Goal: Find specific page/section: Find specific page/section

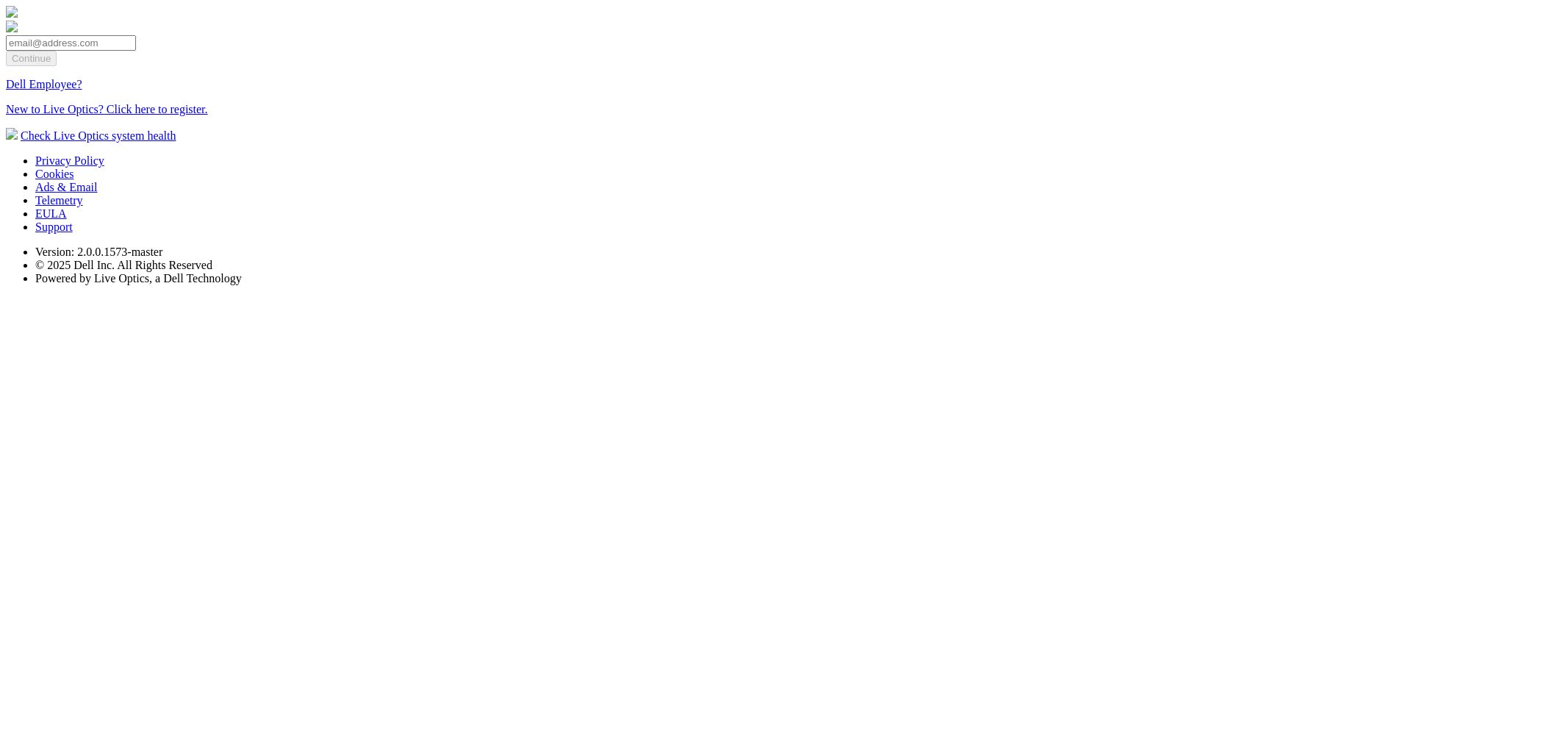
click at [136, 51] on input "email" at bounding box center [71, 42] width 130 height 16
type input "[EMAIL_ADDRESS][DOMAIN_NAME]"
click at [56, 66] on input "Continue" at bounding box center [31, 58] width 51 height 16
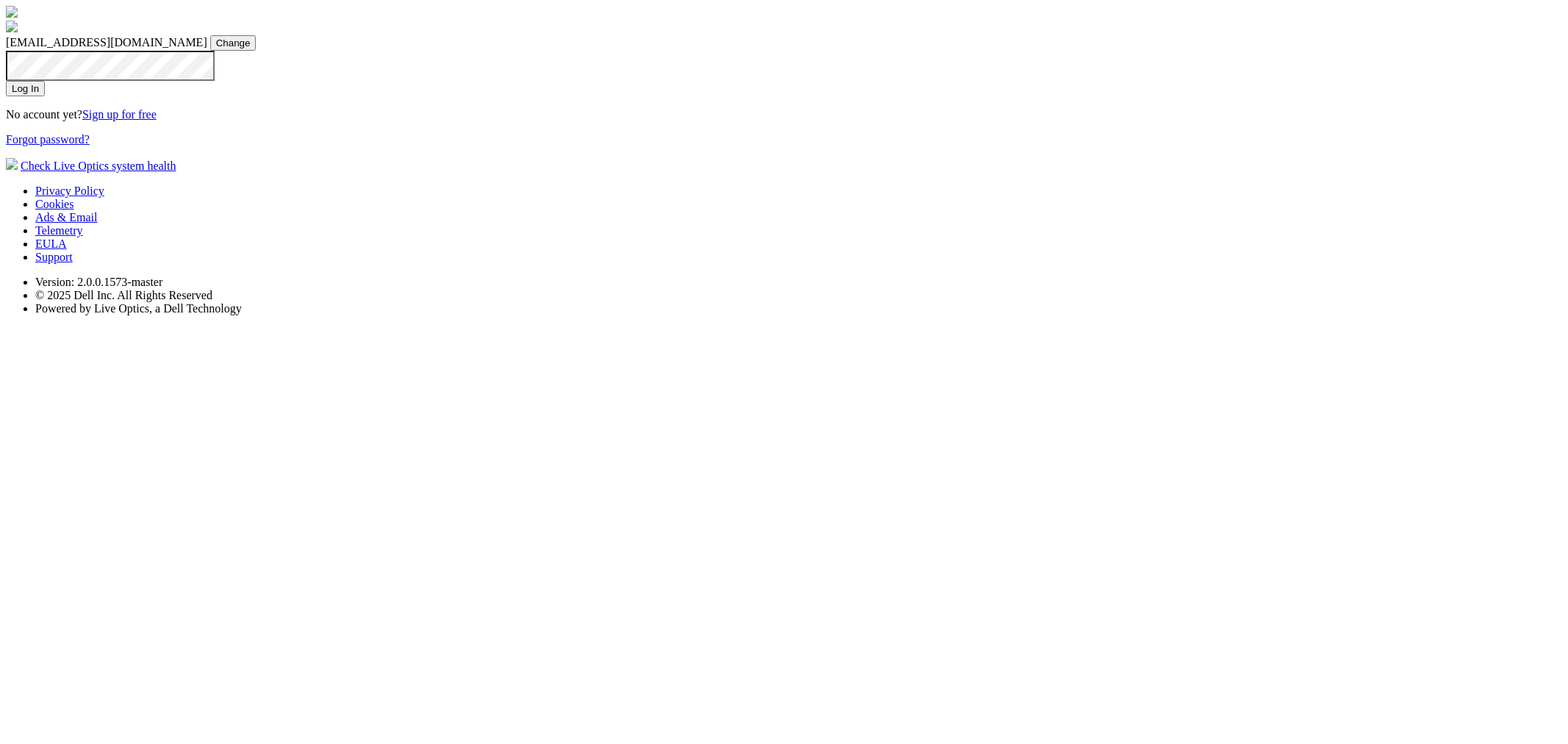
click at [45, 97] on input "Log In" at bounding box center [25, 88] width 39 height 16
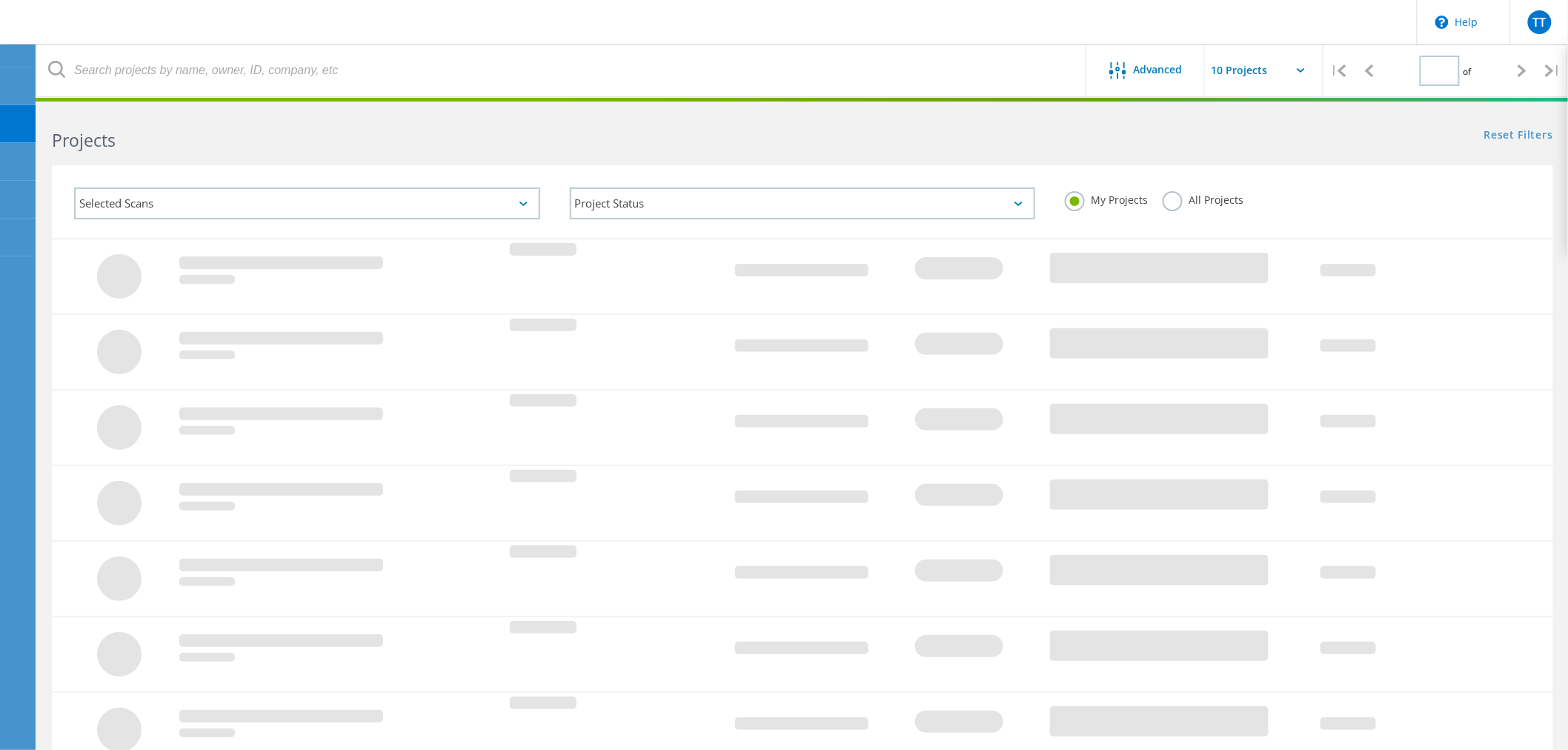
click at [322, 188] on div "Selected Scans" at bounding box center [307, 203] width 466 height 32
type input "1"
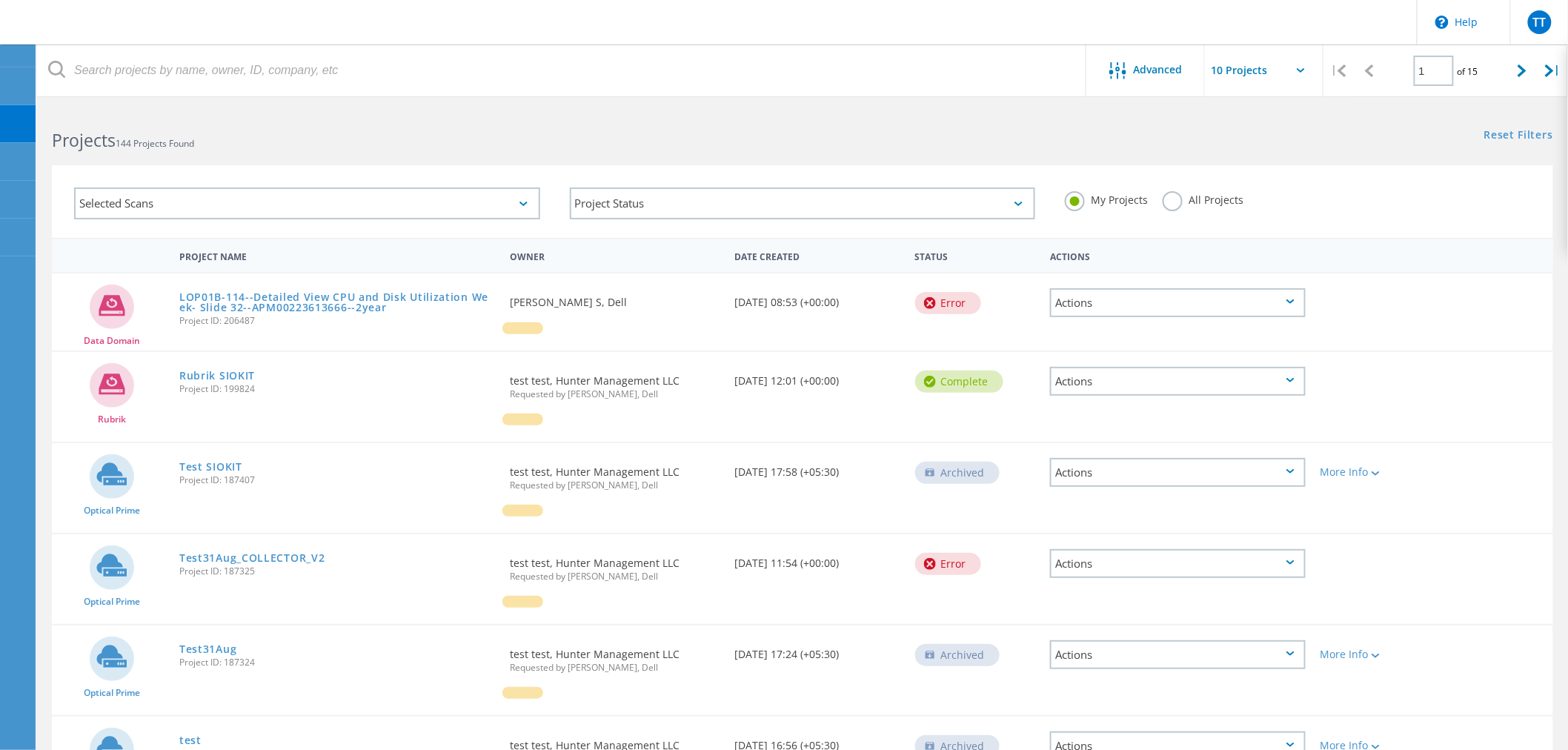
click at [368, 201] on div "Selected Scans" at bounding box center [307, 203] width 466 height 32
click at [517, 201] on div "Selected Scans" at bounding box center [307, 203] width 466 height 32
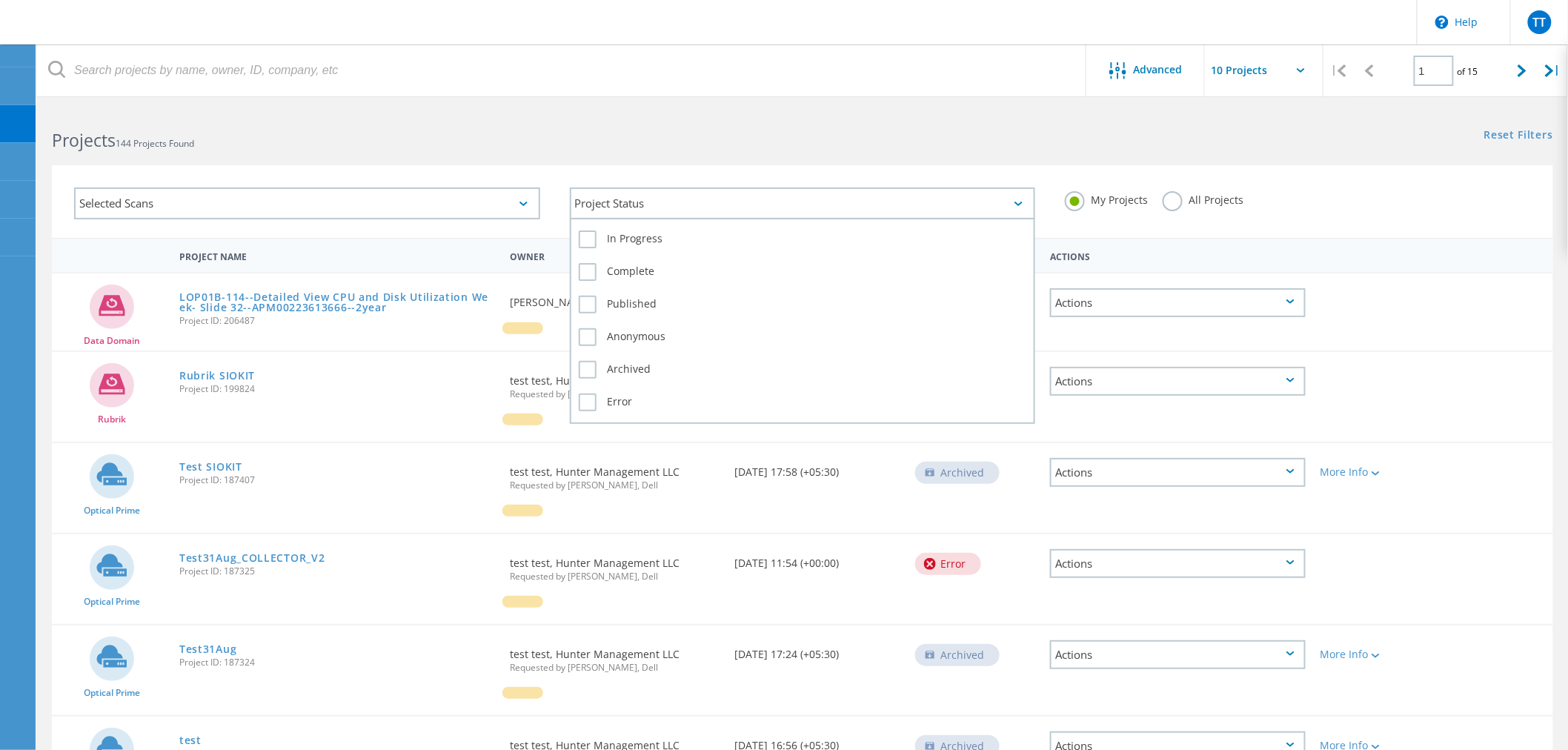
click at [657, 205] on div "Project Status" at bounding box center [803, 203] width 466 height 32
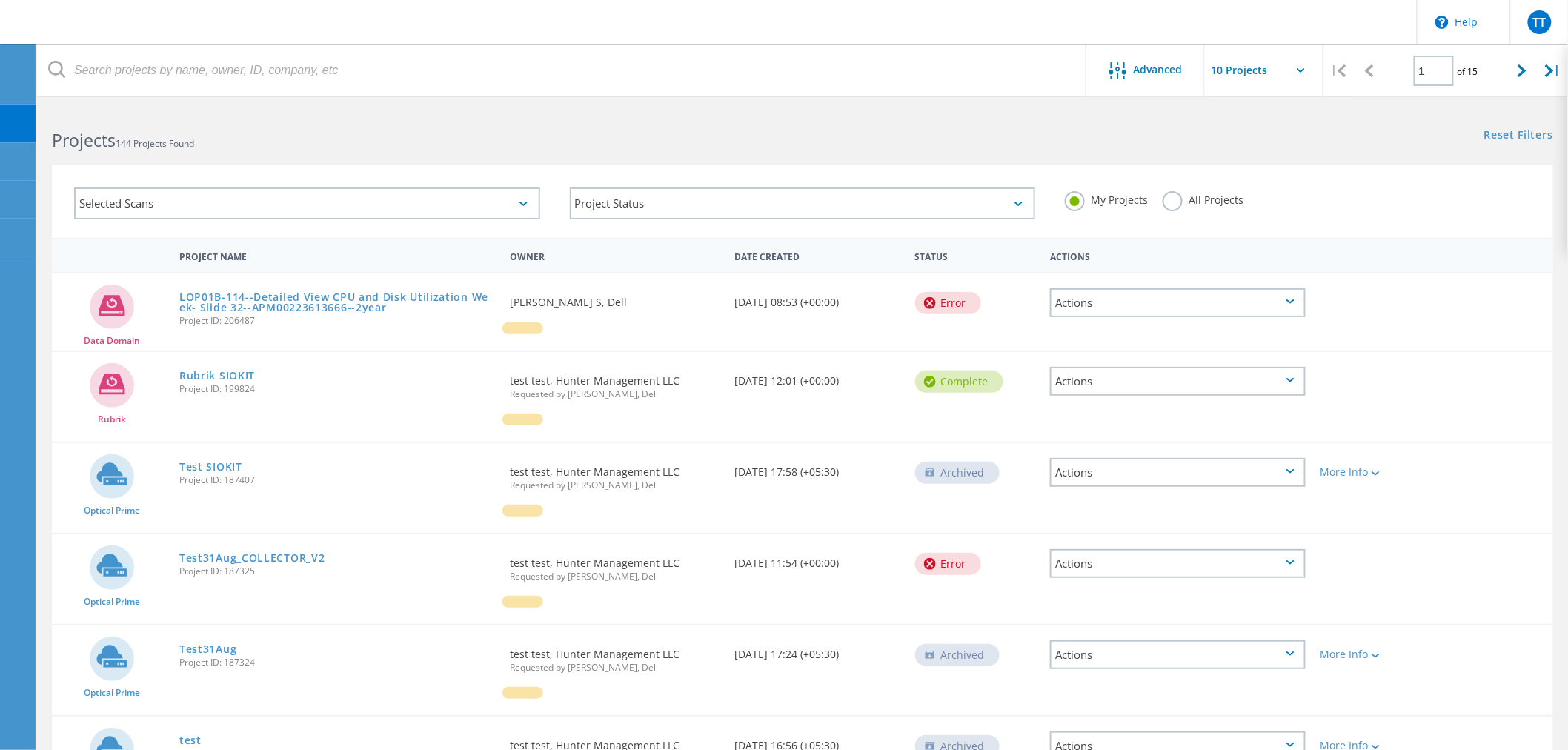
click at [523, 205] on icon at bounding box center [523, 204] width 8 height 4
click at [469, 202] on div "Selected Scans" at bounding box center [307, 203] width 466 height 32
drag, startPoint x: 559, startPoint y: 129, endPoint x: 425, endPoint y: 172, distance: 140.7
click at [425, 173] on div "Selected Scans" at bounding box center [307, 204] width 496 height 61
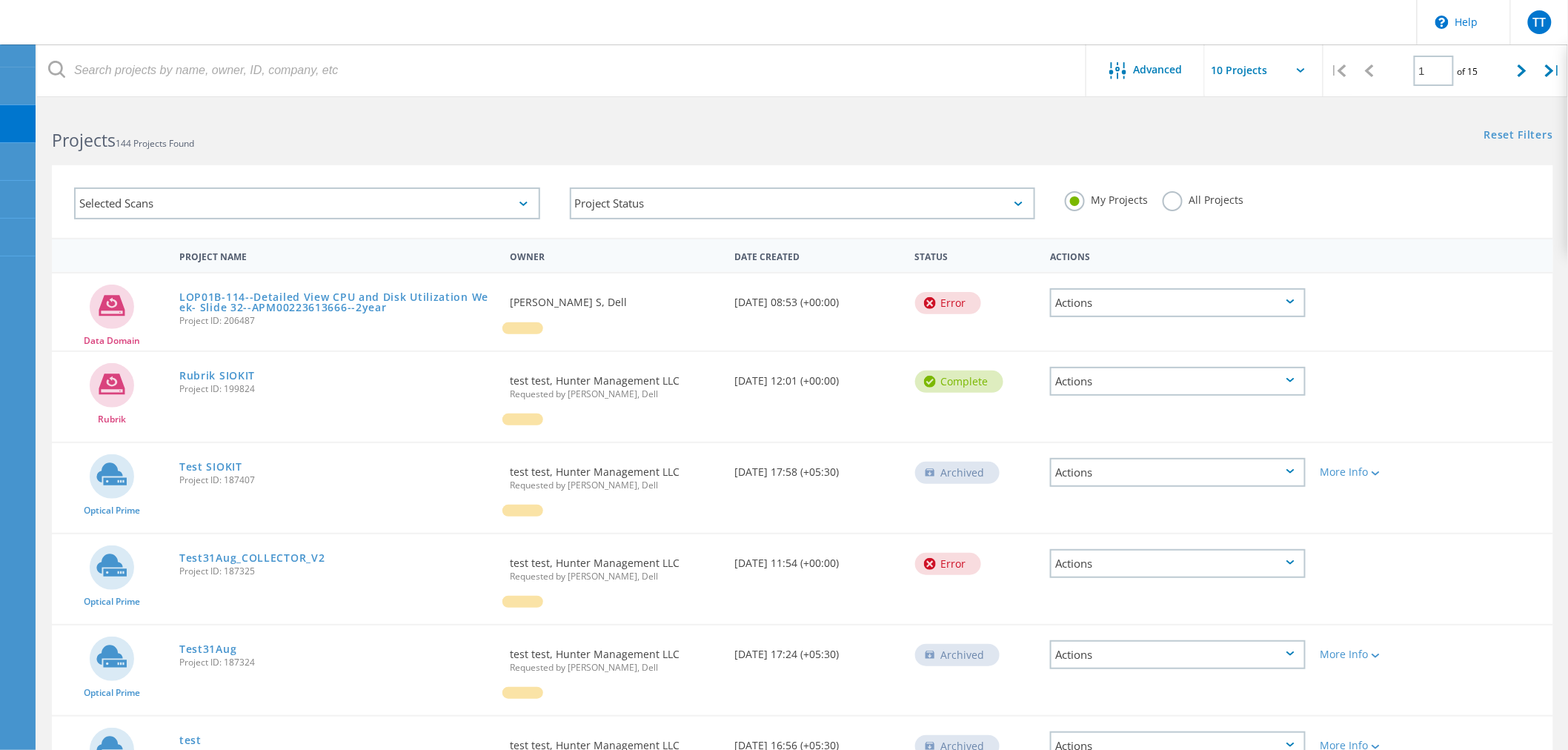
click at [409, 208] on div "Selected Scans" at bounding box center [307, 203] width 466 height 32
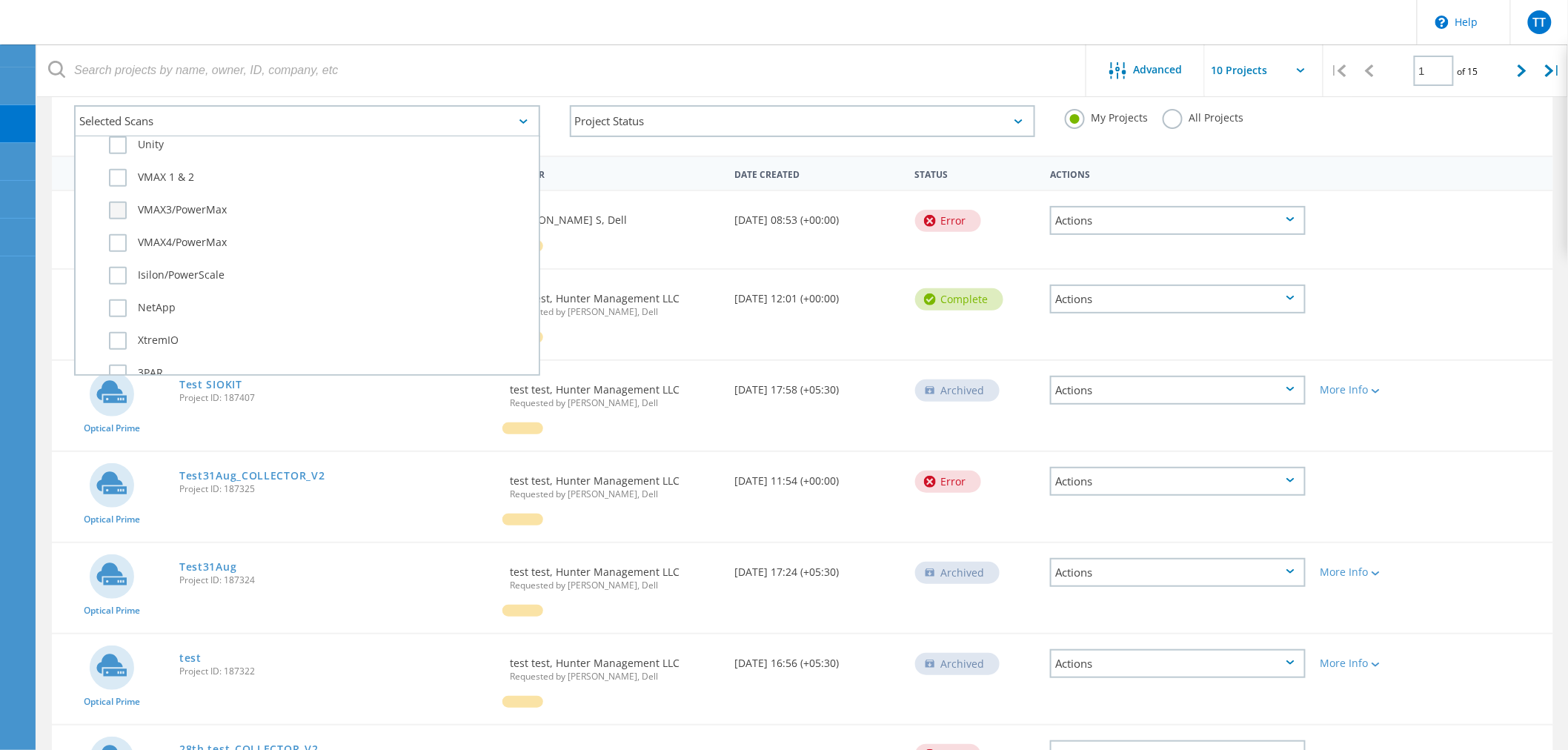
scroll to position [329, 0]
click at [198, 239] on label "Isilon/PowerScale" at bounding box center [320, 248] width 422 height 18
click at [0, 0] on input "Isilon/PowerScale" at bounding box center [0, 0] width 0 height 0
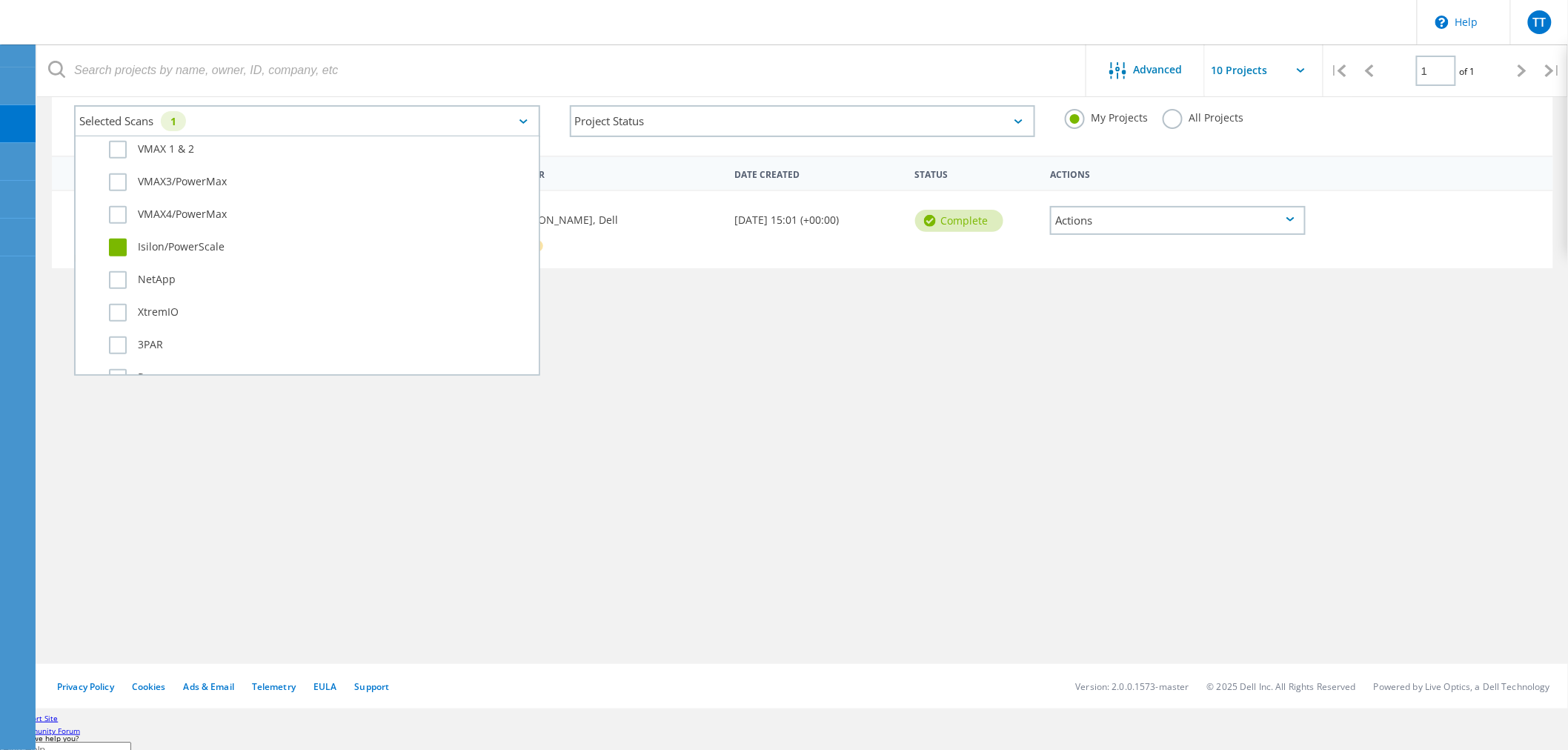
scroll to position [40, 0]
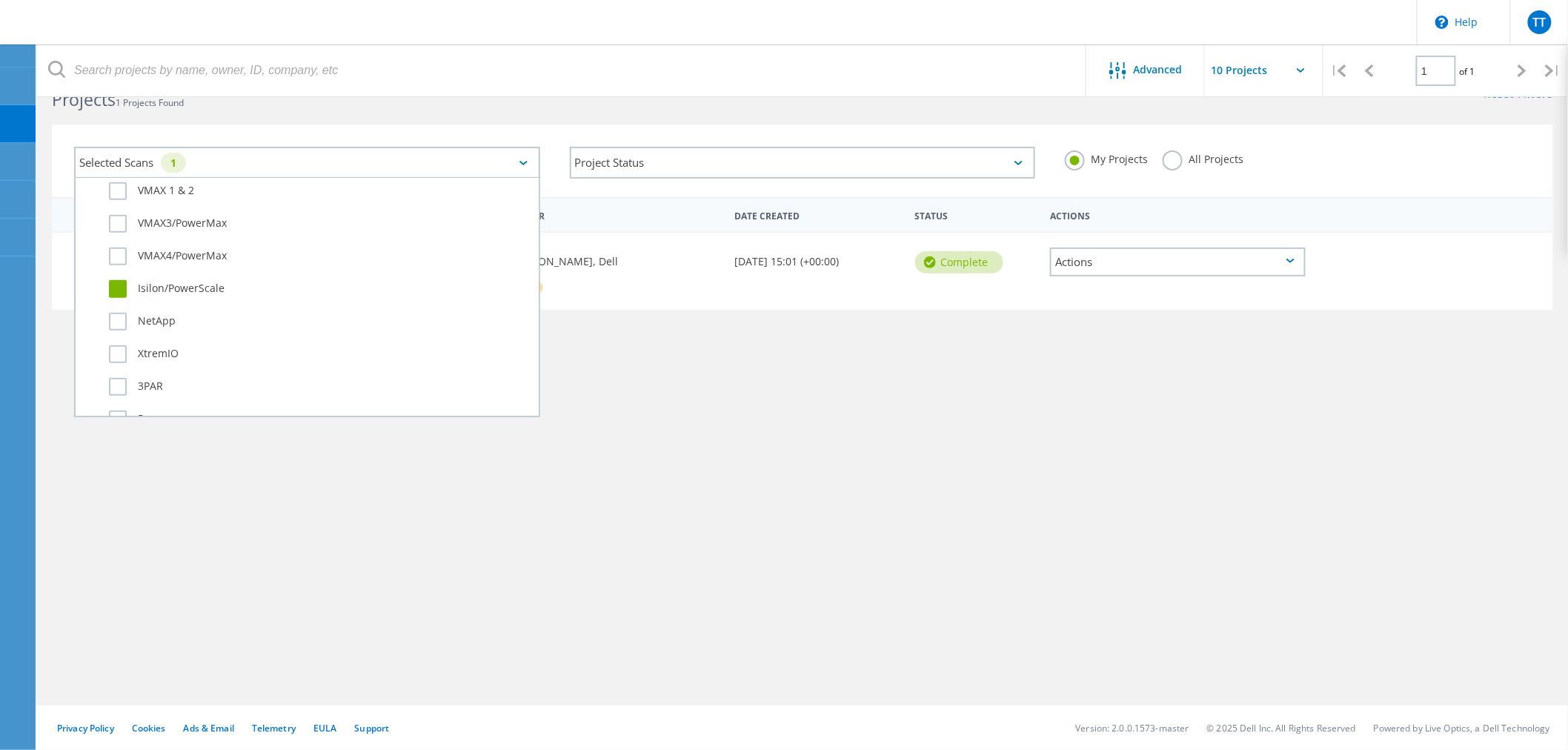
click at [1432, 365] on div "Project Name Owner Date Created Status Actions Isilon/PowerScale Isilon QA 4 Pr…" at bounding box center [802, 390] width 1501 height 385
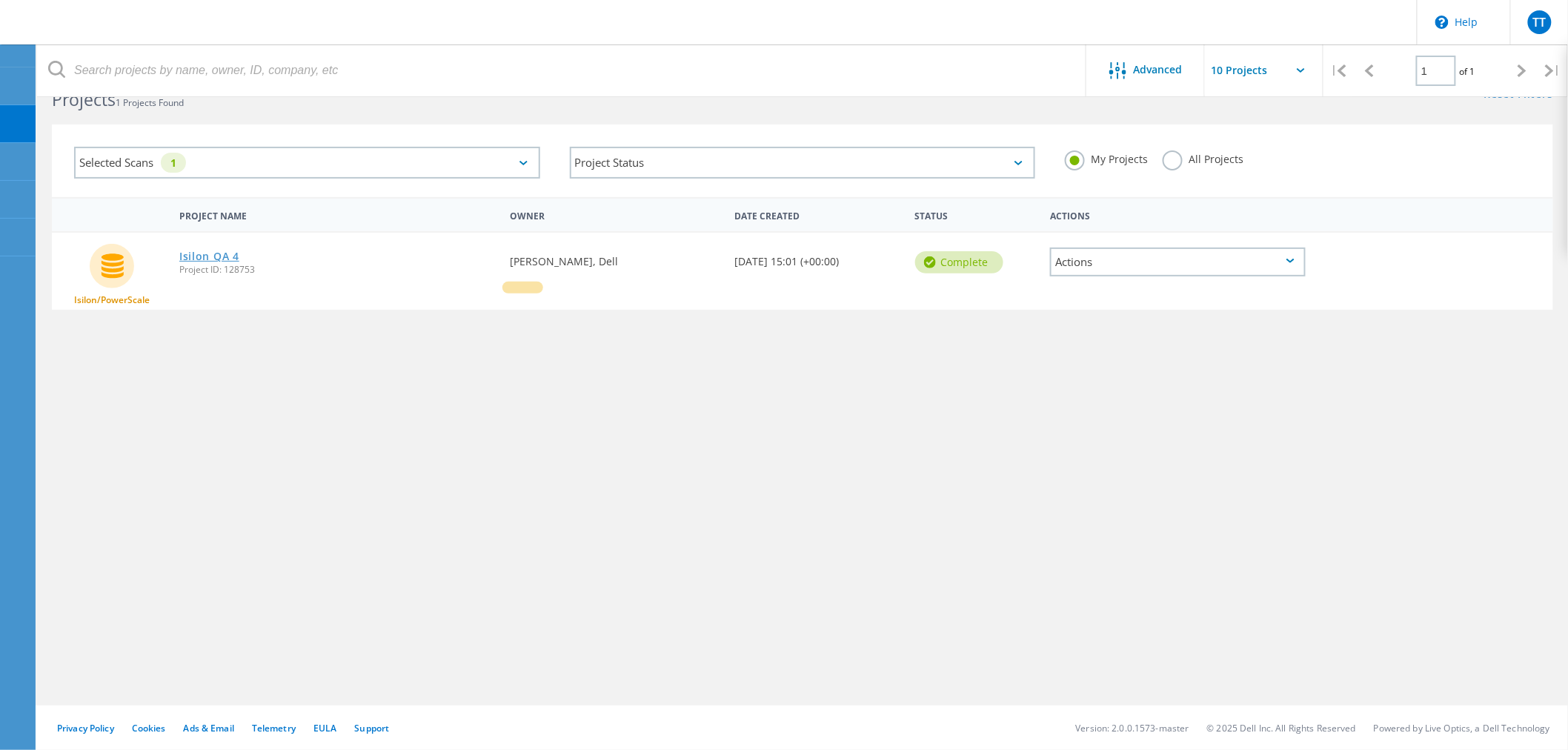
click at [208, 255] on link "Isilon QA 4" at bounding box center [209, 256] width 60 height 10
